Goal: Transaction & Acquisition: Purchase product/service

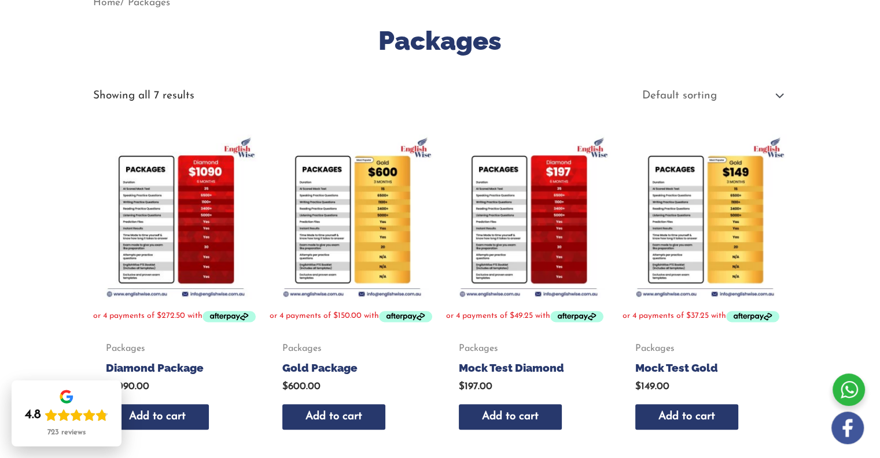
scroll to position [167, 0]
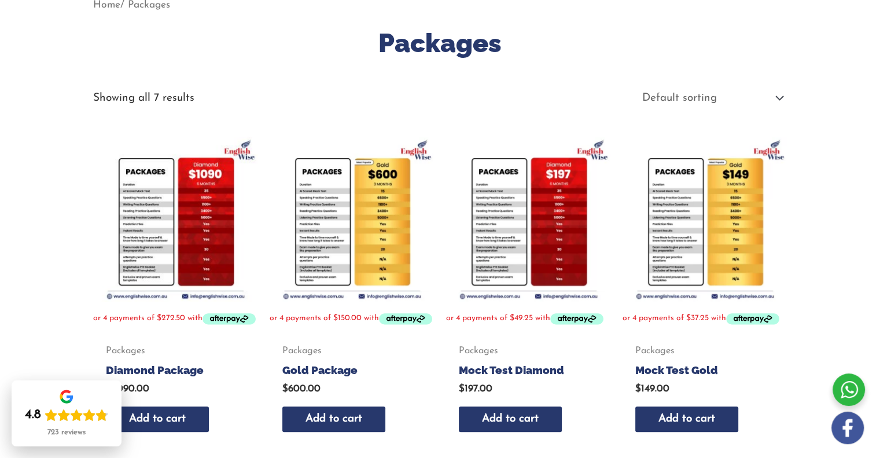
click at [676, 252] on img at bounding box center [705, 219] width 165 height 165
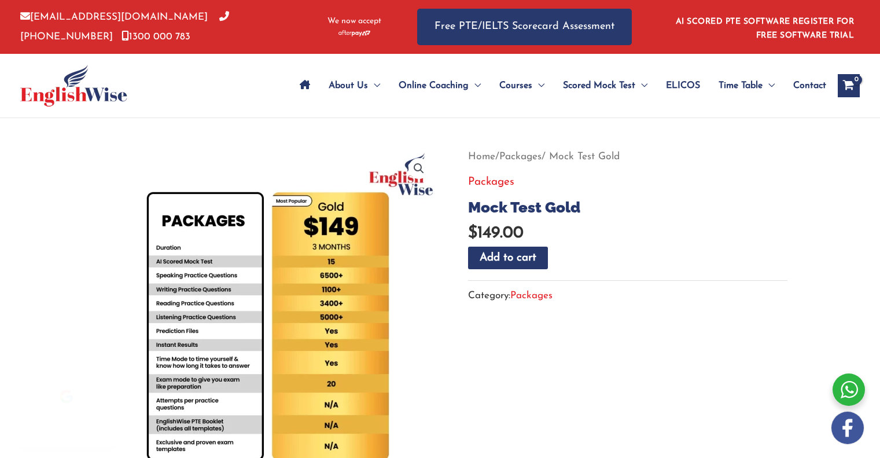
click at [297, 281] on img at bounding box center [266, 320] width 347 height 347
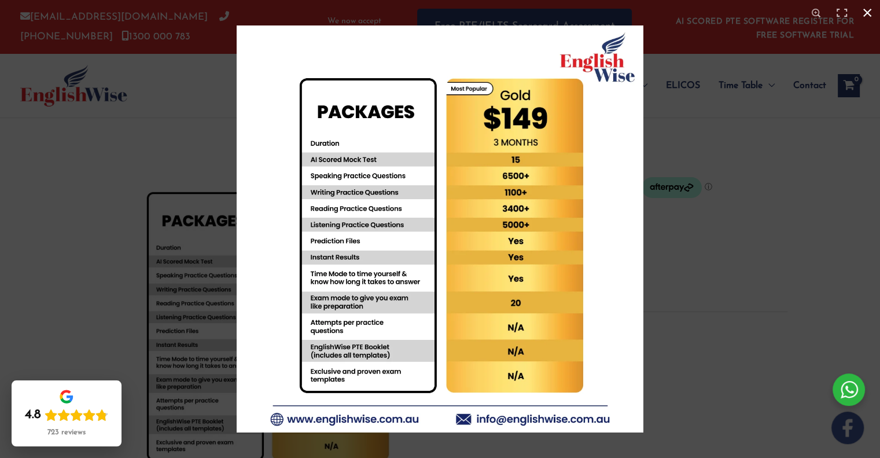
click at [863, 15] on button "Close (Esc)" at bounding box center [867, 12] width 25 height 25
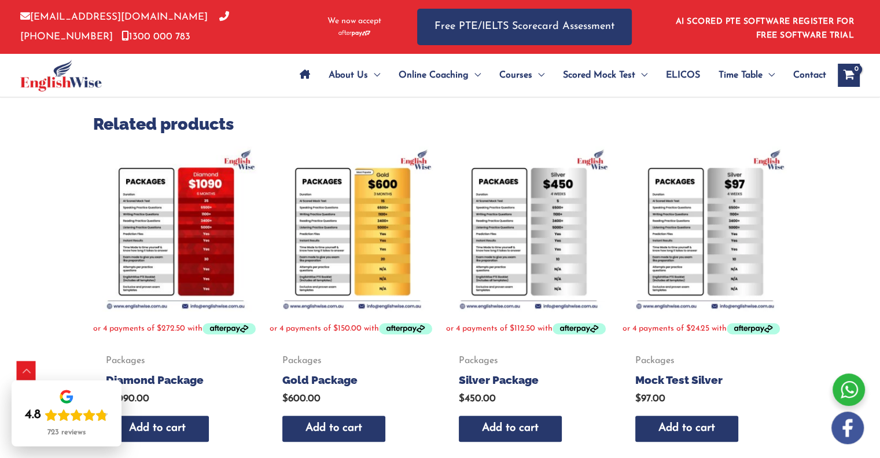
scroll to position [417, 0]
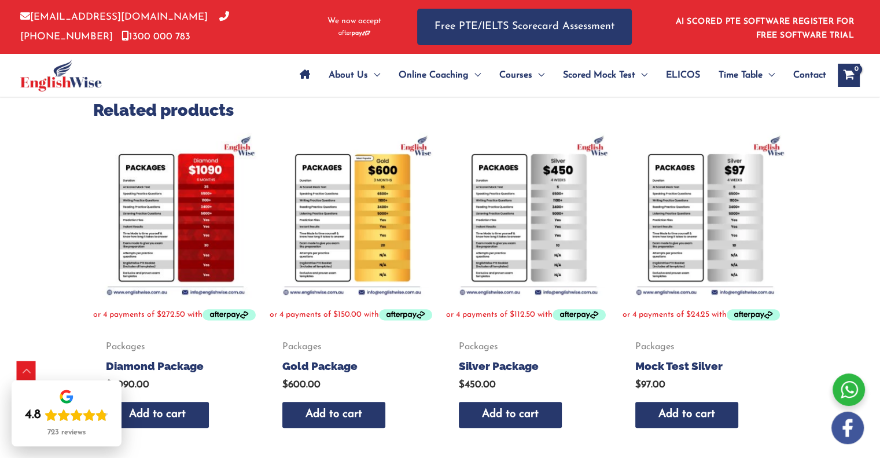
click at [671, 242] on img at bounding box center [705, 214] width 165 height 165
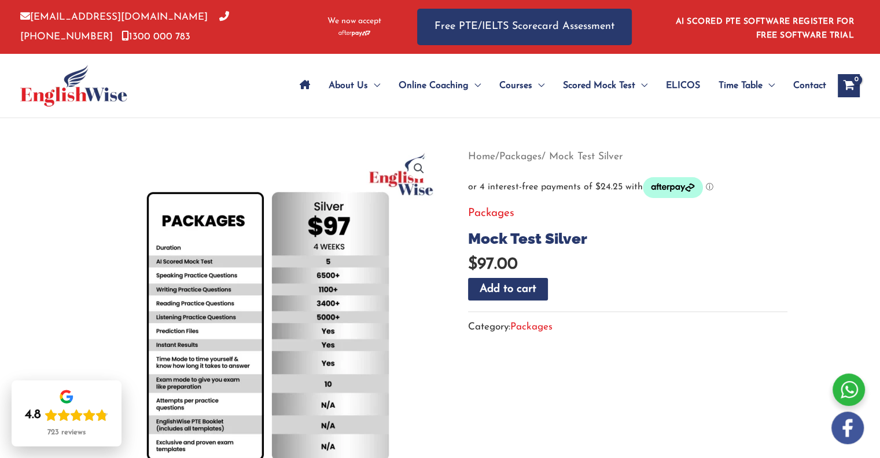
click at [271, 321] on div at bounding box center [266, 320] width 347 height 347
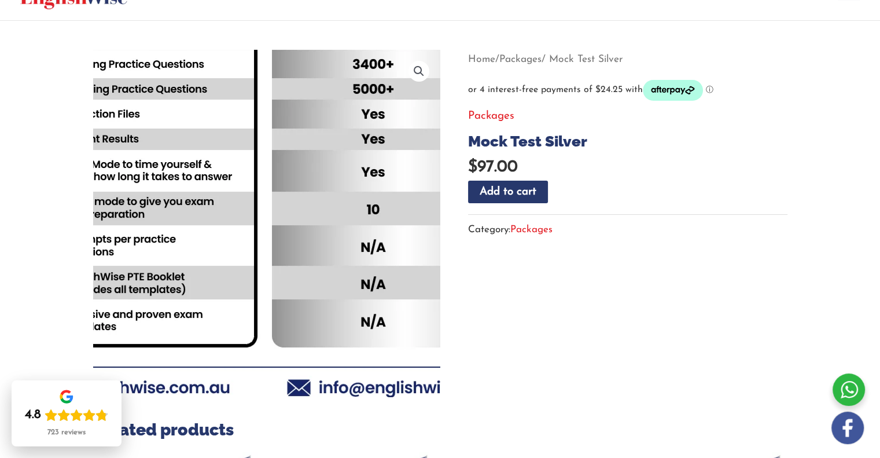
scroll to position [96, 0]
